Goal: Information Seeking & Learning: Check status

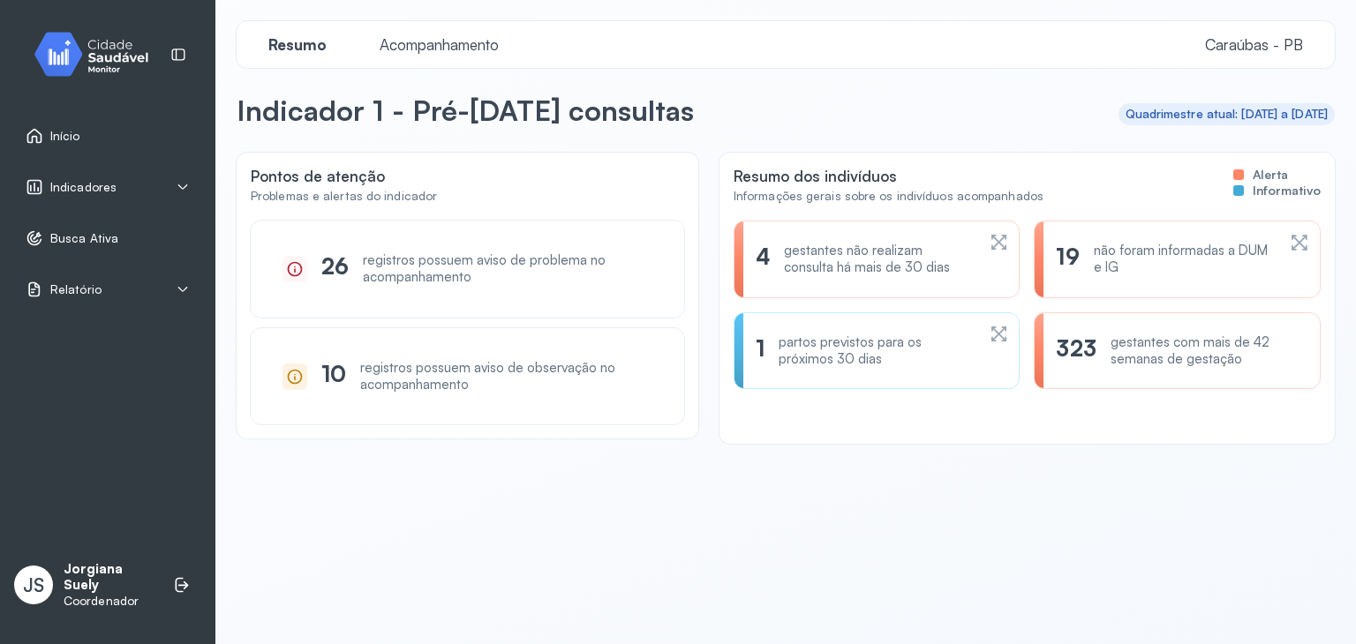
click at [430, 267] on div "registros possuem aviso de problema no acompanhamento" at bounding box center [508, 269] width 290 height 34
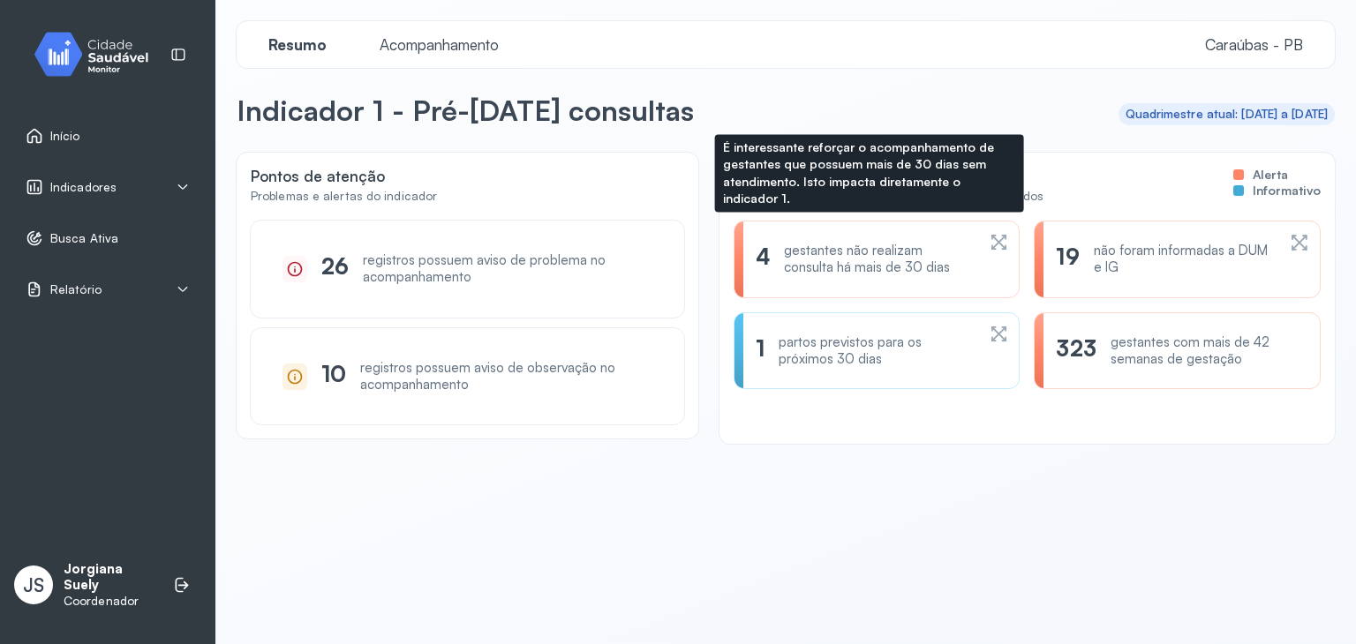
click at [855, 260] on div "gestantes não realizam consulta há mais de 30 dias" at bounding box center [880, 260] width 192 height 34
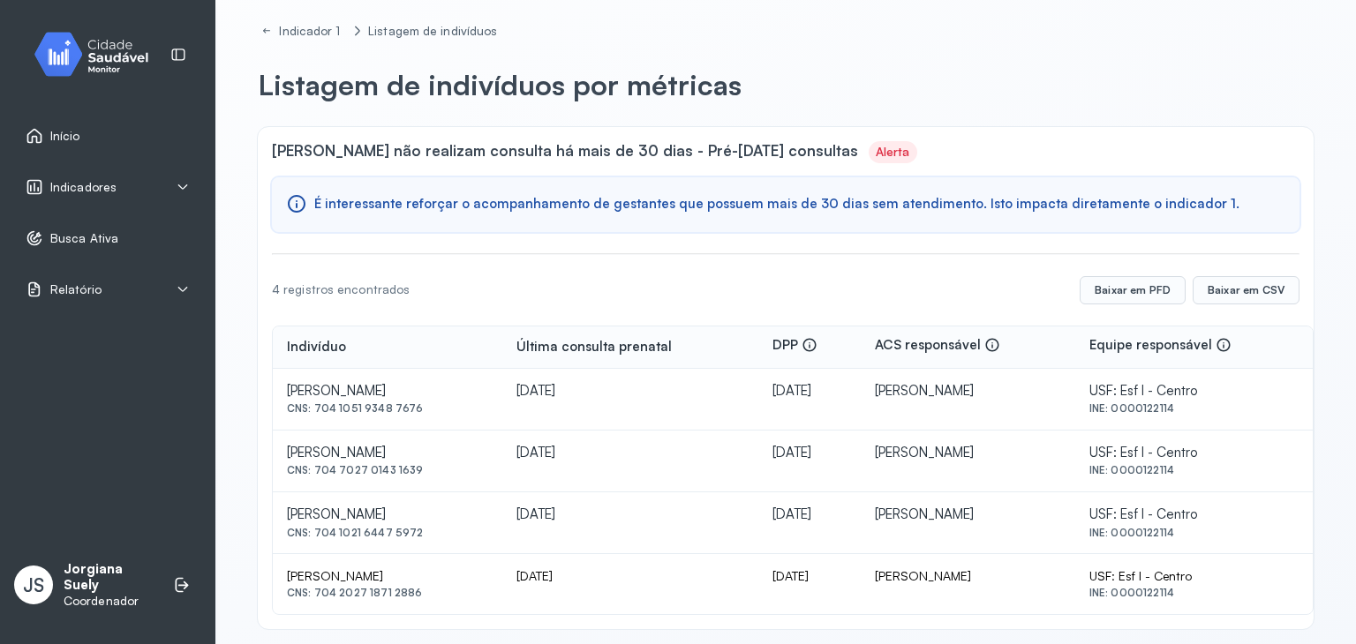
scroll to position [41, 0]
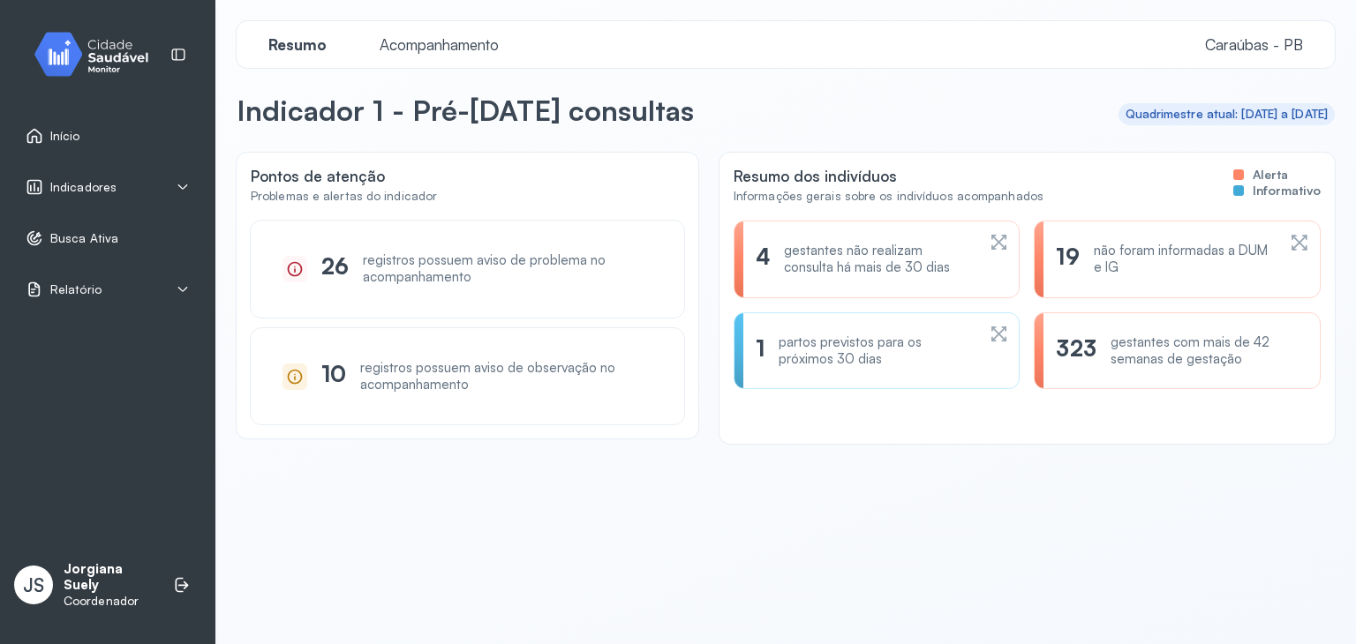
click at [856, 351] on div "partos previstos para os próximos 30 dias" at bounding box center [877, 352] width 197 height 34
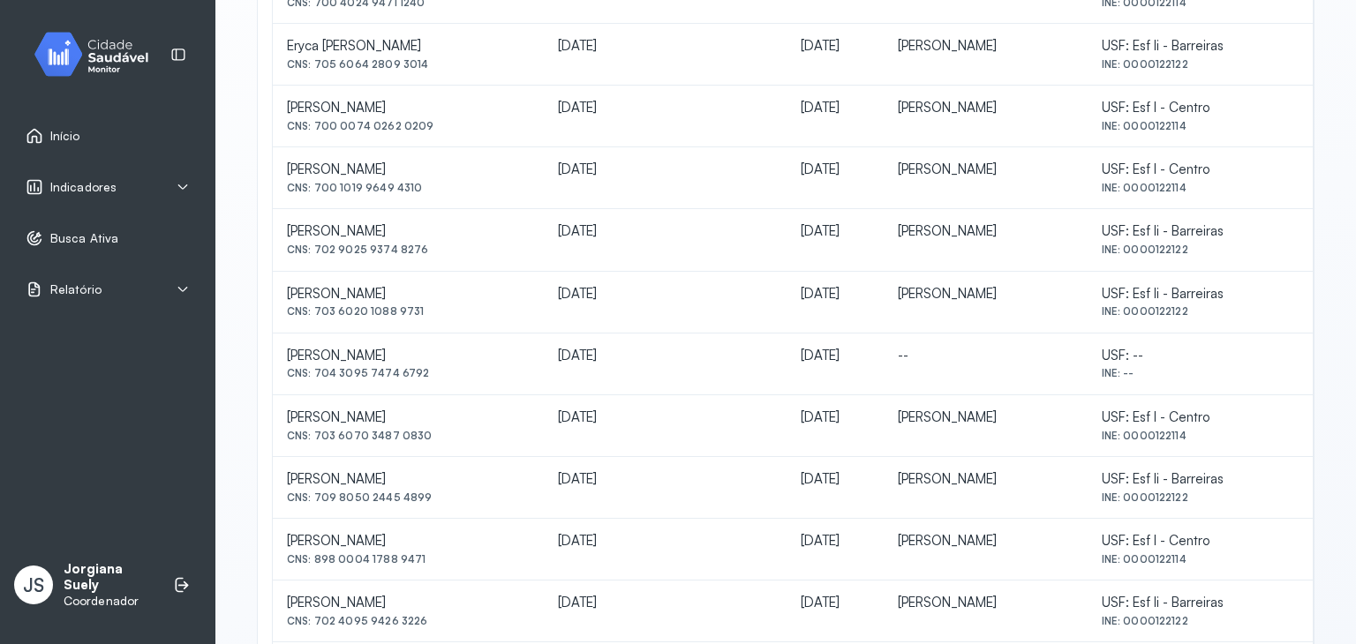
scroll to position [778, 0]
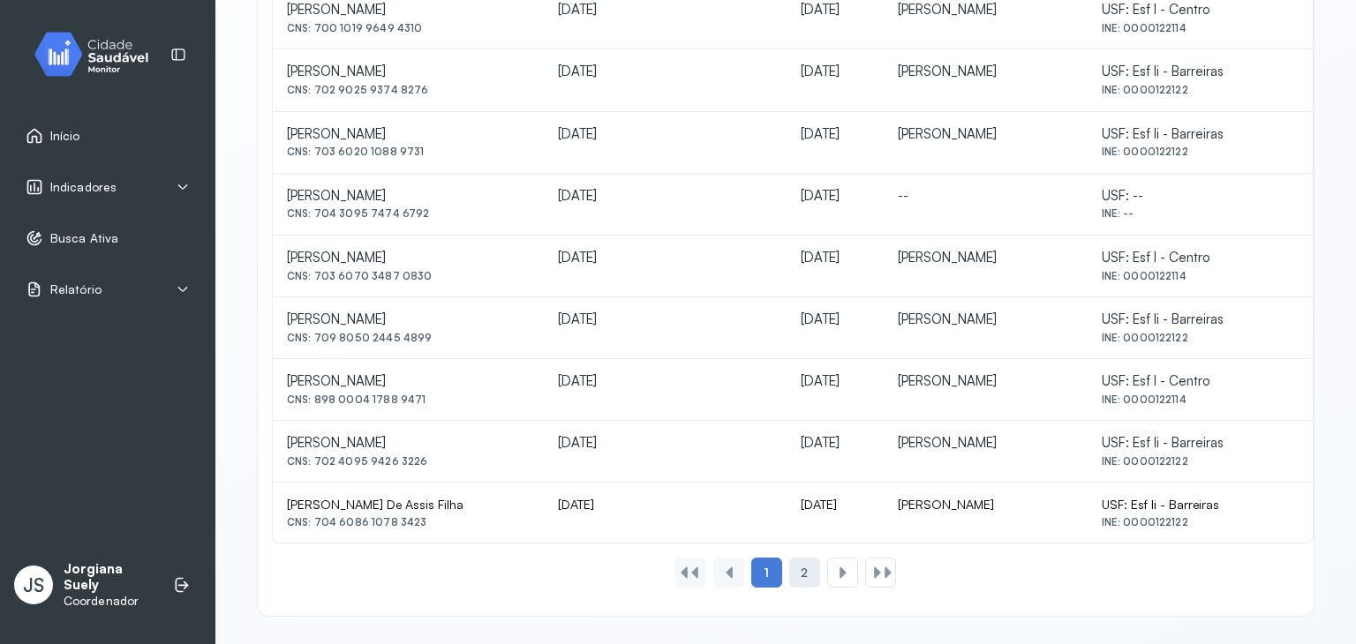
click at [827, 569] on div "2" at bounding box center [842, 573] width 31 height 30
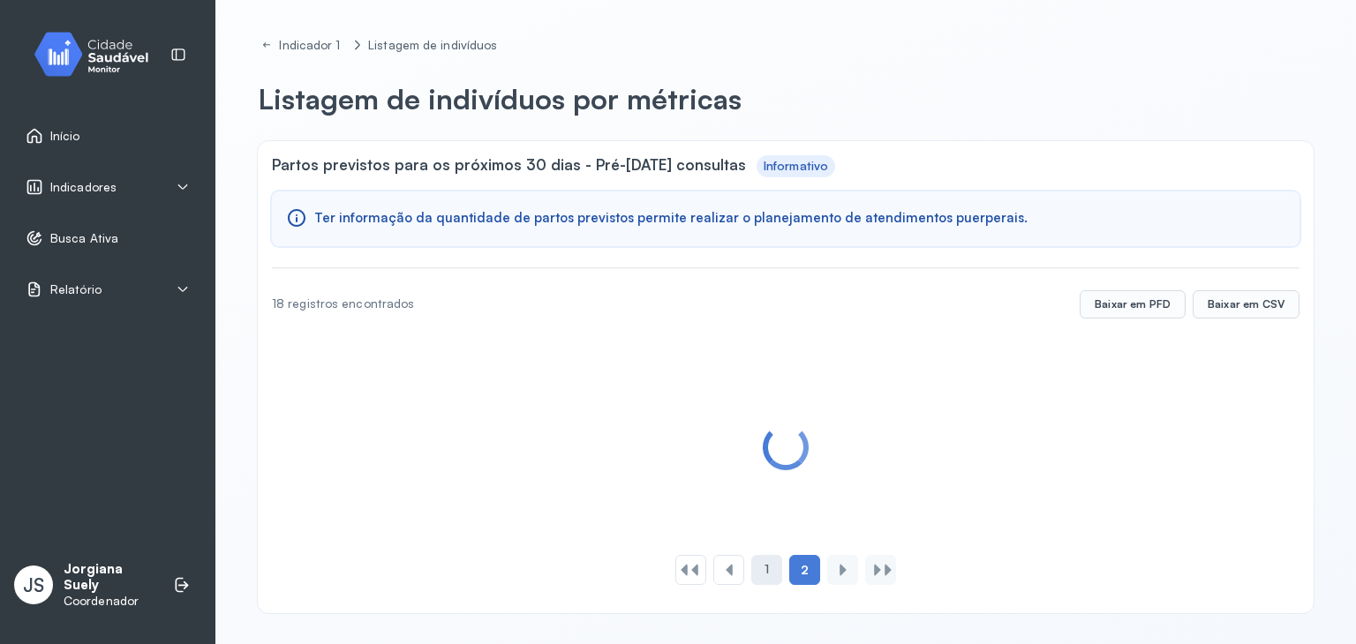
click at [751, 567] on div "1" at bounding box center [766, 570] width 31 height 30
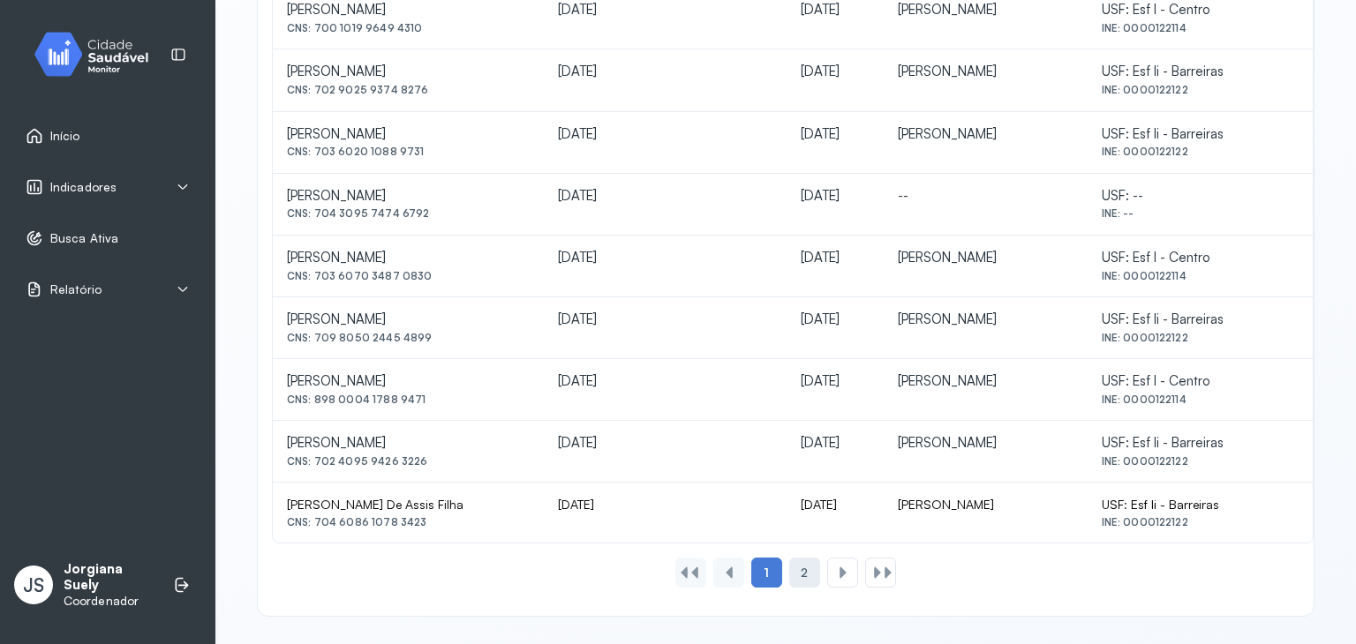
click at [827, 568] on div "2" at bounding box center [842, 573] width 31 height 30
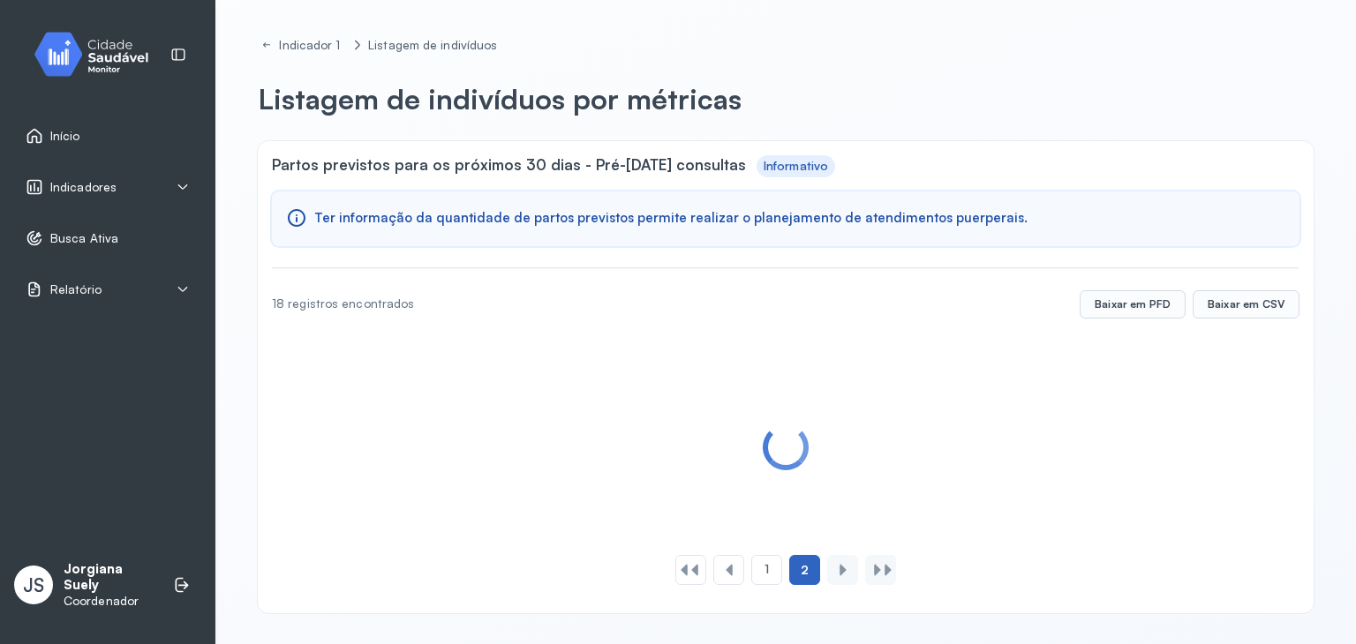
scroll to position [37, 0]
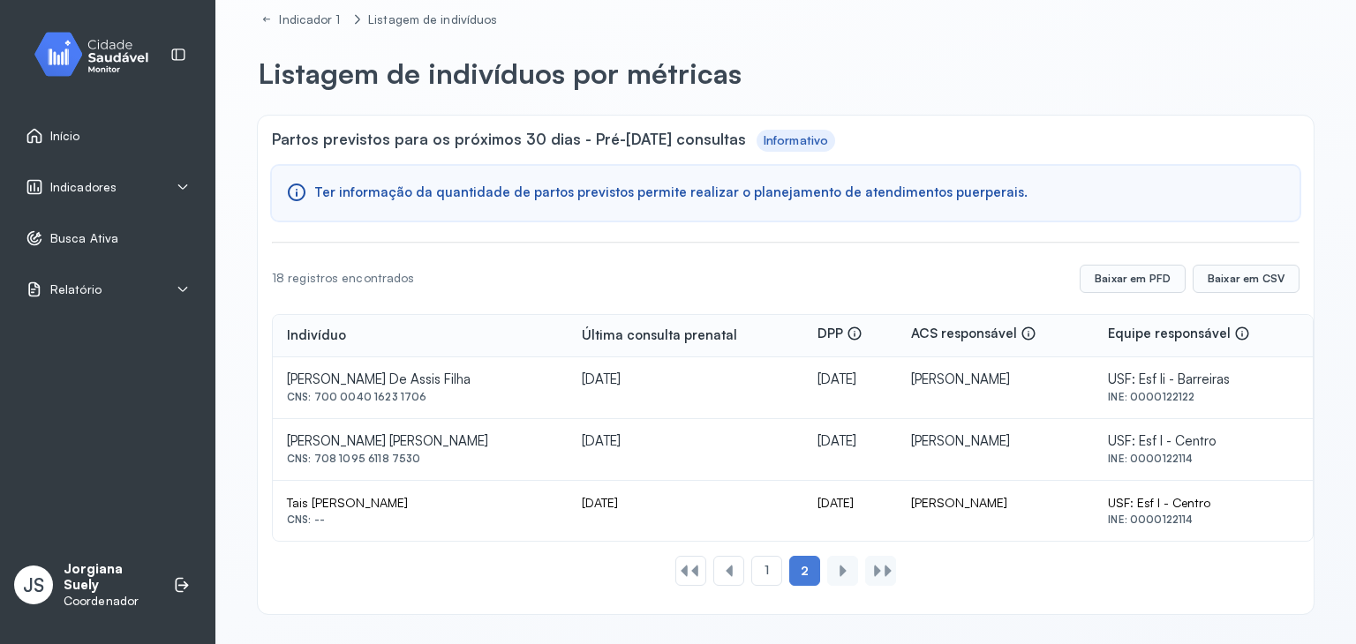
click at [836, 571] on div at bounding box center [843, 571] width 14 height 14
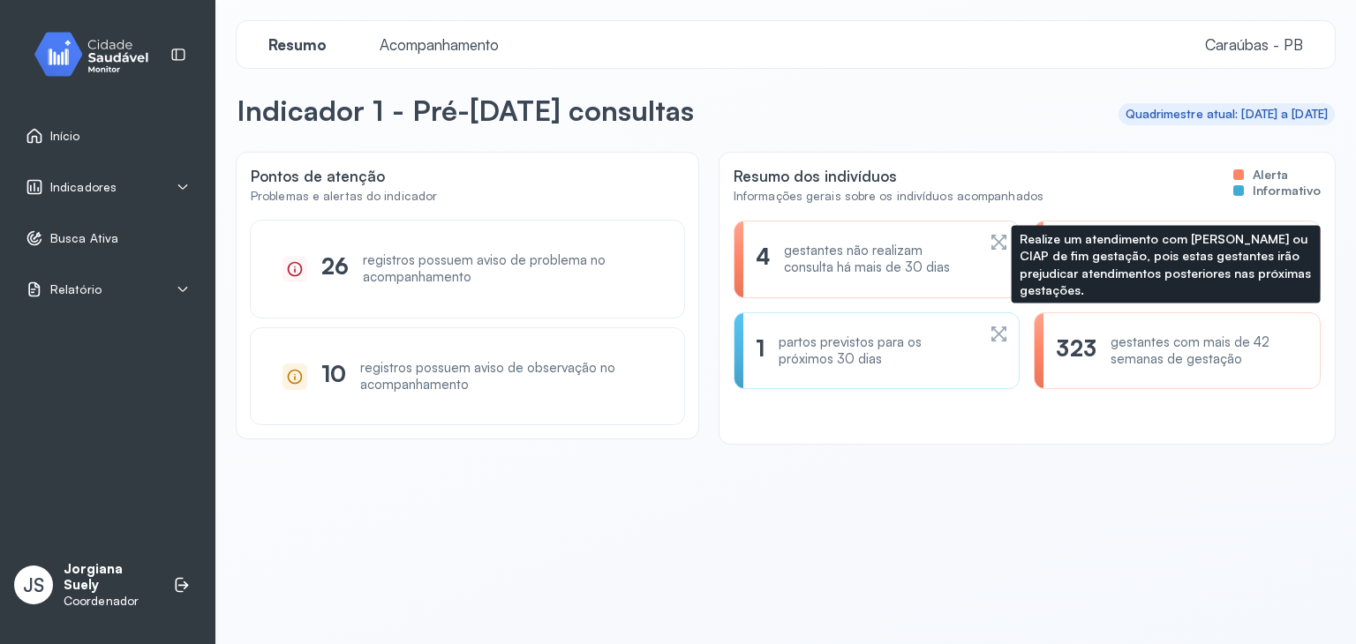
click at [1178, 360] on div "gestantes com mais de 42 semanas de gestação" at bounding box center [1204, 352] width 188 height 34
click at [1056, 342] on div "323" at bounding box center [1076, 352] width 40 height 34
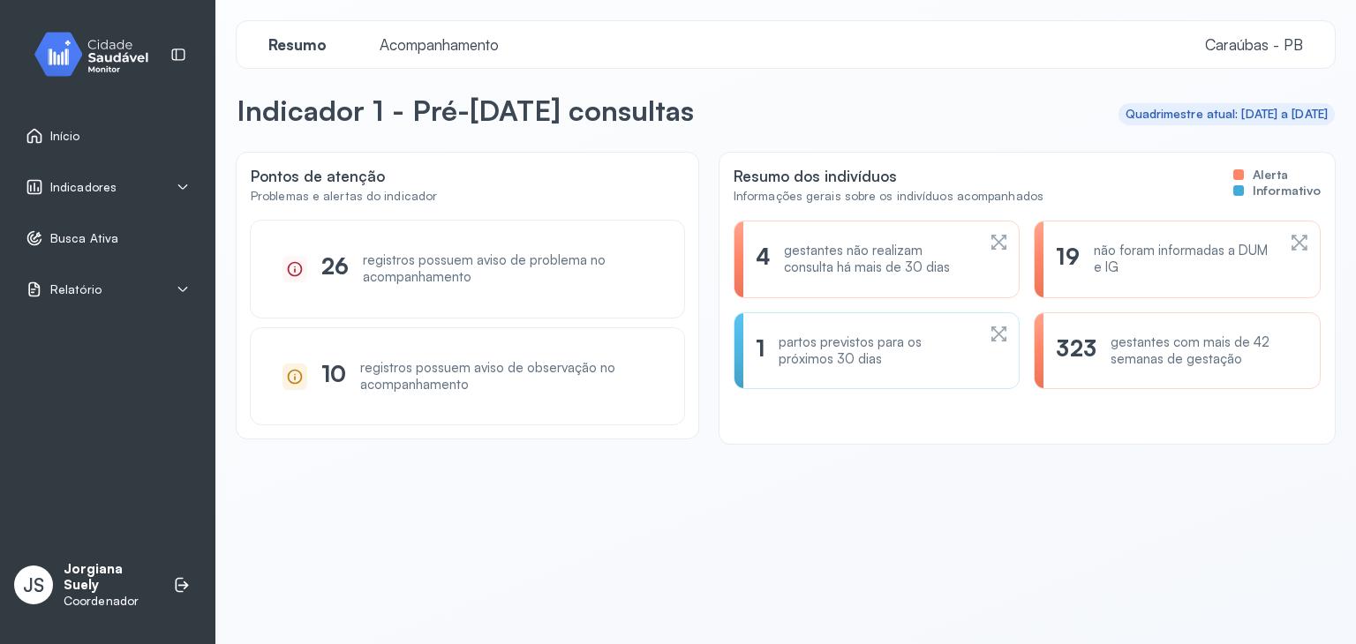
click at [1179, 359] on div "gestantes com mais de 42 semanas de gestação" at bounding box center [1204, 352] width 188 height 34
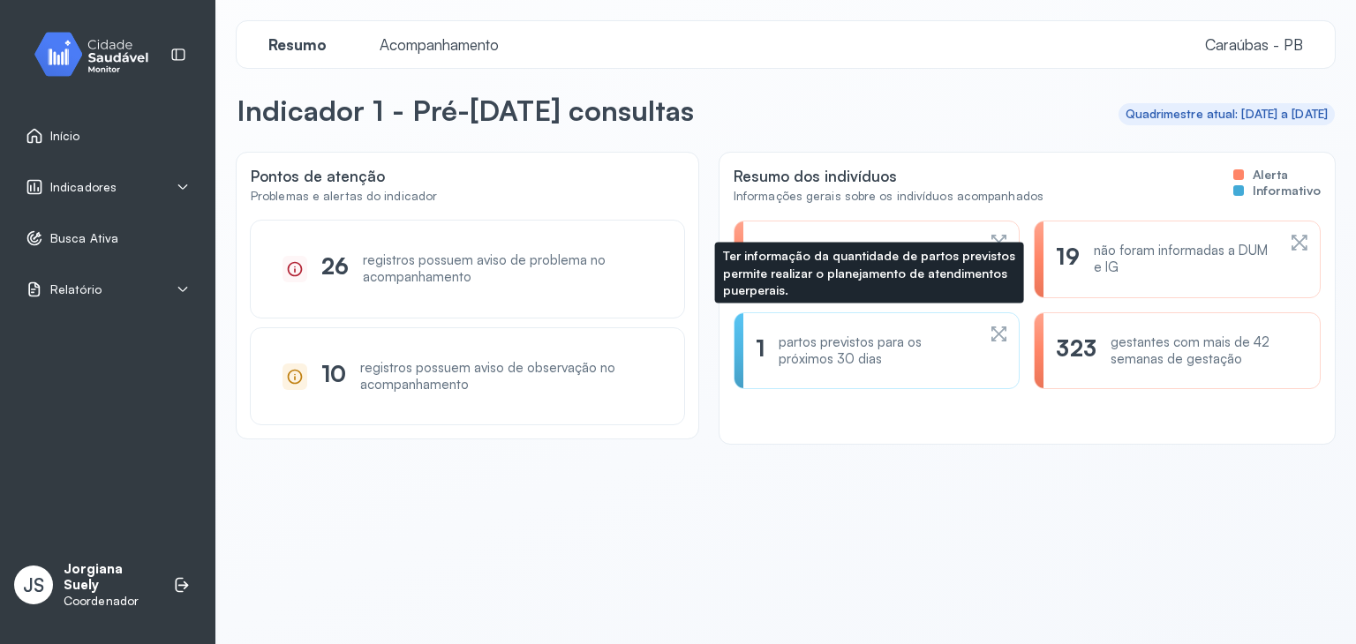
click at [794, 337] on div "partos previstos para os próximos 30 dias" at bounding box center [877, 352] width 197 height 34
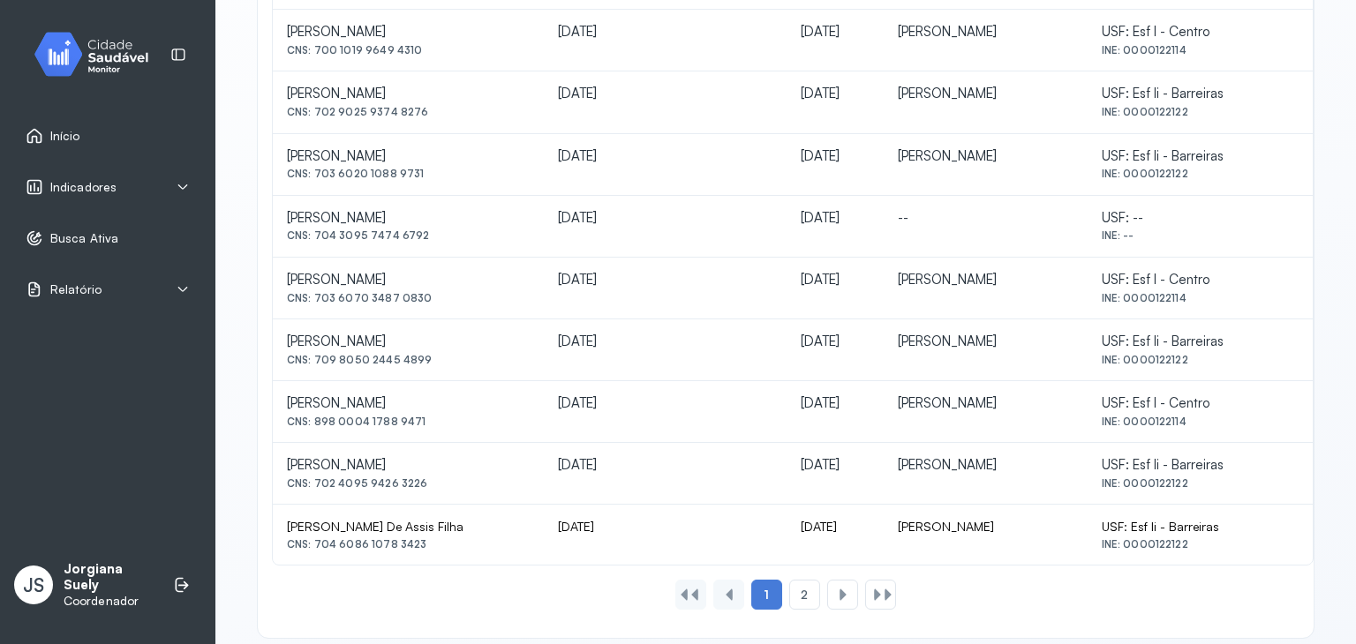
scroll to position [778, 0]
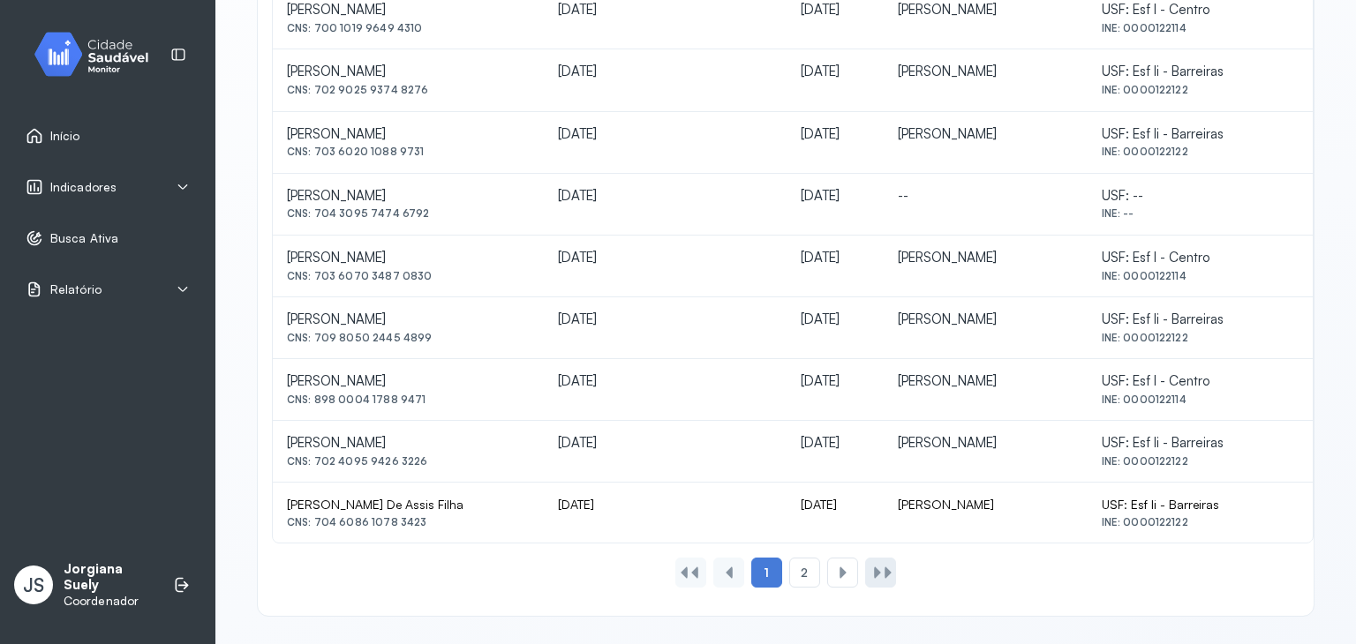
click at [881, 567] on div at bounding box center [888, 573] width 14 height 14
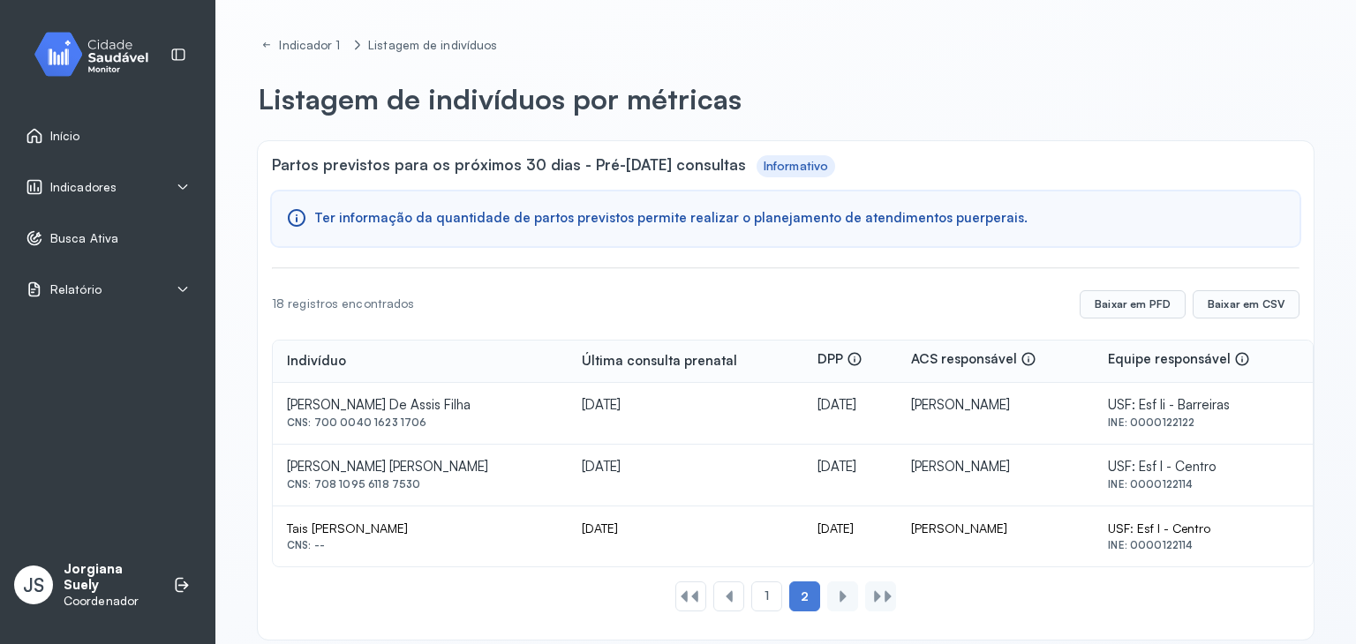
scroll to position [0, 0]
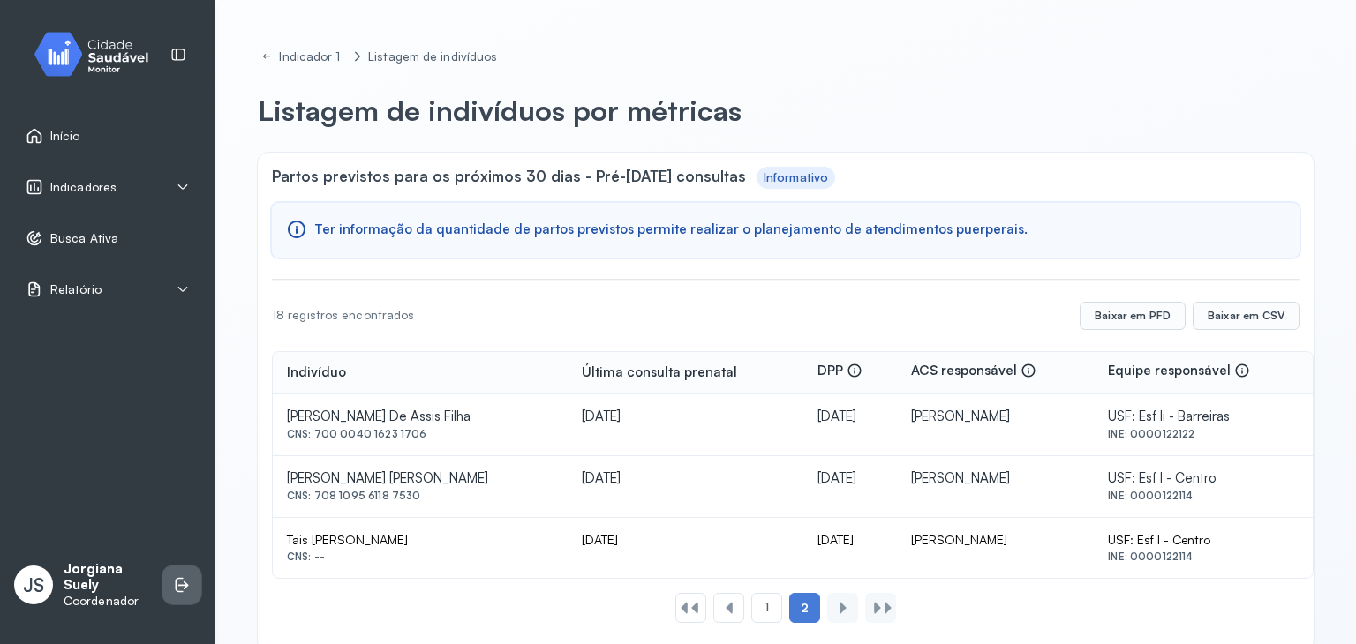
click at [176, 585] on icon at bounding box center [180, 584] width 8 height 15
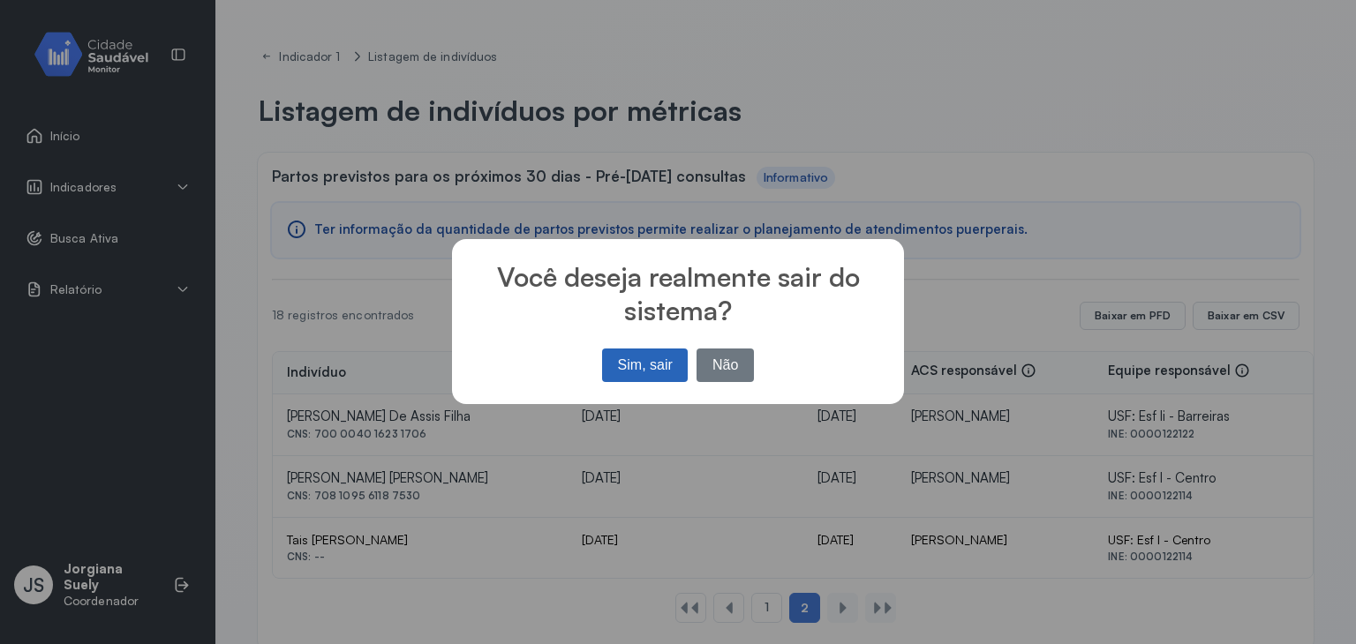
click at [625, 369] on button "Sim, sair" at bounding box center [645, 366] width 86 height 34
